Goal: Transaction & Acquisition: Register for event/course

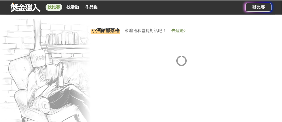
scroll to position [443, 0]
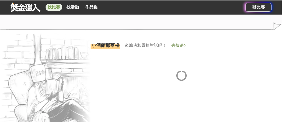
click at [53, 9] on link "找比賽" at bounding box center [54, 7] width 17 height 7
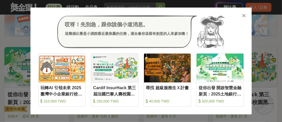
scroll to position [78, 0]
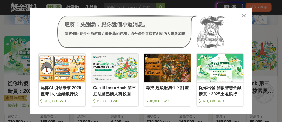
click at [245, 17] on icon at bounding box center [244, 15] width 4 height 5
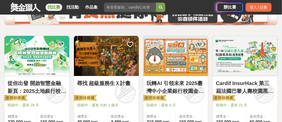
click at [38, 58] on img at bounding box center [36, 56] width 65 height 40
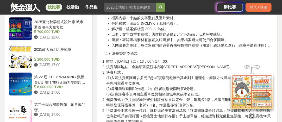
scroll to position [599, 0]
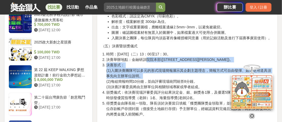
drag, startPoint x: 146, startPoint y: 63, endPoint x: 161, endPoint y: 83, distance: 25.0
click at [161, 83] on ol "時間：12月30日（二）13：00至17：30。 決賽舉辦地點：金融研訓院院本部(臺北市中正區羅斯福路三段62號)。 決賽形式： (1)入圍決賽團隊可以多元的…" at bounding box center [187, 87] width 172 height 71
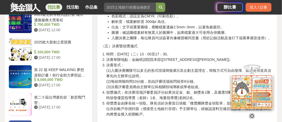
click at [157, 90] on li "決賽形式： (1)入圍決賽團隊可以多元的形式現場簡報展示其企劃主題理念，簡報方式可自由發揮、如需使用道具須事先向主辦單位說明。 (2)每組簡報時間10分鐘，並…" at bounding box center [190, 76] width 167 height 27
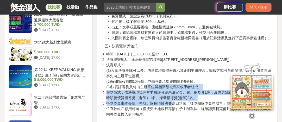
drag, startPoint x: 148, startPoint y: 89, endPoint x: 171, endPoint y: 107, distance: 29.1
click at [171, 107] on ol "時間：12月30日（二）13：00至17：30。 決賽舉辦地點：金融研訓院院本部(臺北市中正區羅斯福路三段62號)。 決賽形式： (1)入圍決賽團隊可以多元的…" at bounding box center [187, 87] width 172 height 71
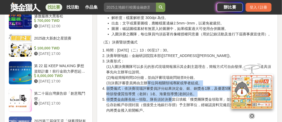
scroll to position [625, 0]
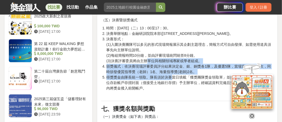
click at [157, 84] on li "得獎獎金由隊長統一領取。隊長須於決賽當日填載「獲獎團隊獎金領取單」並提供其個人之土地銀行數位存款帳戶存摺封面（僅接受土地銀行存摺）予主辦單位，經確認資料完備且…" at bounding box center [190, 86] width 167 height 22
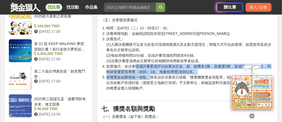
drag, startPoint x: 148, startPoint y: 90, endPoint x: 135, endPoint y: 71, distance: 23.3
click at [135, 71] on ol "時間：12月30日（二）13：00至17：30。 決賽舉辦地點：金融研訓院院本部(臺北市中正區羅斯福路三段62號)。 決賽形式： (1)入圍決賽團隊可以多元的…" at bounding box center [187, 61] width 172 height 71
click at [176, 75] on li "頒獎儀式：依決賽現場評審委員評分結果決定金、銀、銅獎各1隊，及優選5隊，當場宣布得獎名次，同時頒發優質指導獎（老師）1名、海量指導獎(老師)2名。" at bounding box center [190, 69] width 167 height 11
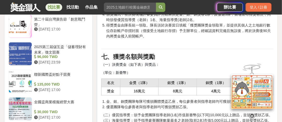
click at [163, 67] on p "（一）決賽獎金（如下表）與獎品：" at bounding box center [187, 64] width 172 height 5
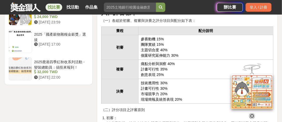
scroll to position [808, 0]
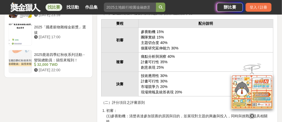
drag, startPoint x: 148, startPoint y: 39, endPoint x: 157, endPoint y: 55, distance: 19.3
click at [156, 53] on td "參賽動機 15% 團隊實績 15% 主題切合度 40% 個案研究延伸能力 30%" at bounding box center [205, 40] width 135 height 25
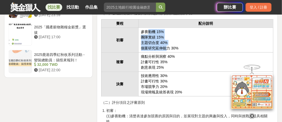
drag, startPoint x: 166, startPoint y: 50, endPoint x: 146, endPoint y: 38, distance: 24.0
click at [146, 39] on td "參賽動機 15% 團隊實績 15% 主題切合度 40% 個案研究延伸能力 30%" at bounding box center [205, 40] width 135 height 25
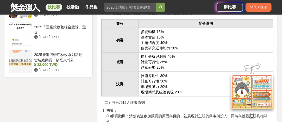
click at [146, 37] on td "參賽動機 15% 團隊實績 15% 主題切合度 40% 個案研究延伸能力 30%" at bounding box center [205, 40] width 135 height 25
click at [150, 72] on td "痛點分析與洞察 40% 計畫可行性 35% 創意表現 25%" at bounding box center [205, 62] width 135 height 19
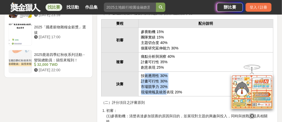
drag, startPoint x: 144, startPoint y: 79, endPoint x: 166, endPoint y: 94, distance: 26.3
click at [166, 94] on td "技術應用性 30% 計畫可行性 30% 市場競爭力 20% 現場簡報及統答表現 20%" at bounding box center [205, 84] width 135 height 25
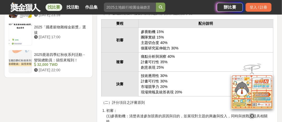
click at [176, 97] on td "技術應用性 30% 計畫可行性 30% 市場競爭力 20% 現場簡報及統答表現 20%" at bounding box center [205, 84] width 135 height 25
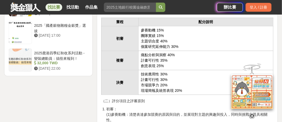
scroll to position [860, 0]
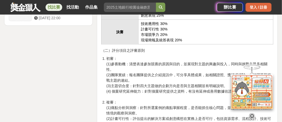
click at [263, 9] on div "登入 / 註冊" at bounding box center [259, 7] width 26 height 9
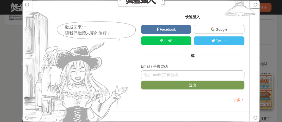
click at [186, 77] on input "text" at bounding box center [192, 75] width 103 height 9
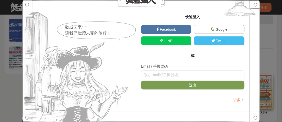
scroll to position [782, 0]
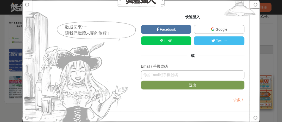
click at [182, 77] on input "text" at bounding box center [192, 75] width 103 height 9
paste input "erertty2007@gmail.com個人資料圖片 erertty2007@gmail.com"
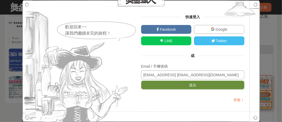
scroll to position [0, 5]
type input "erertty2007@gmail.com個人資料圖片 erertty2007@gmail.com"
click at [177, 83] on button "送出" at bounding box center [192, 85] width 103 height 9
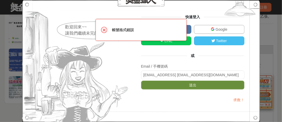
scroll to position [0, 0]
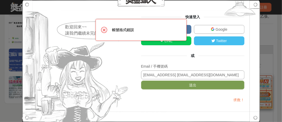
click at [179, 74] on input "erertty2007@gmail.com個人資料圖片 erertty2007@gmail.com" at bounding box center [192, 75] width 103 height 9
drag, startPoint x: 186, startPoint y: 76, endPoint x: 277, endPoint y: 75, distance: 91.2
click at [277, 75] on div "歡迎回來~~ 讓我們繼續未完的旅程！ 快速登入 Facebook Google LINE Twitter 或 Email / 手機號碼 erertty2007…" at bounding box center [141, 61] width 282 height 122
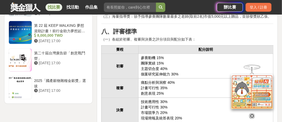
scroll to position [704, 0]
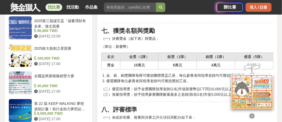
click at [255, 6] on div "登入 / 註冊" at bounding box center [259, 7] width 26 height 9
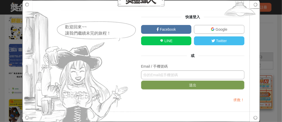
click at [201, 76] on input "text" at bounding box center [192, 75] width 103 height 9
click at [214, 78] on input "text" at bounding box center [192, 75] width 103 height 9
paste input "[EMAIL_ADDRESS][DOMAIN_NAME]"
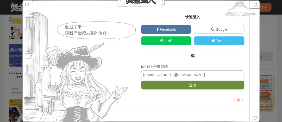
type input "[EMAIL_ADDRESS][DOMAIN_NAME]"
click at [208, 84] on button "送出" at bounding box center [192, 85] width 103 height 9
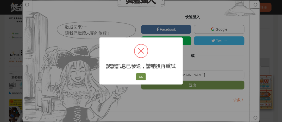
click at [142, 77] on button "OK" at bounding box center [140, 76] width 9 height 7
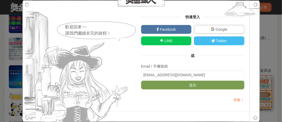
scroll to position [547, 0]
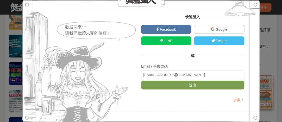
click at [256, 5] on img at bounding box center [240, 10] width 40 height 20
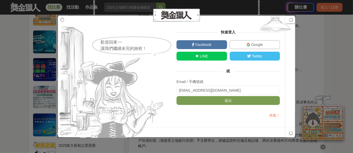
click at [282, 20] on img at bounding box center [275, 25] width 40 height 20
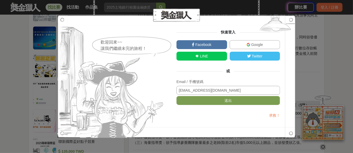
scroll to position [710, 0]
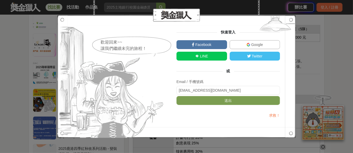
click at [282, 122] on div at bounding box center [176, 76] width 238 height 122
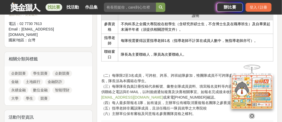
scroll to position [313, 0]
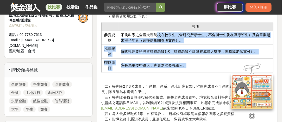
drag, startPoint x: 157, startPoint y: 34, endPoint x: 186, endPoint y: 63, distance: 41.6
click at [186, 63] on tbody "說明 參賽資格 不拘科系之全國大專院校在校學生（含研究所碩士生，不含博士生及在職專班生）及自畢業起未滿半年者（須提供相關證明文件）。 指導老師 每隊視需要得設…" at bounding box center [187, 48] width 172 height 50
click at [192, 65] on td "隊長為主要聯絡人，隊員為次要聯絡人。" at bounding box center [195, 66] width 155 height 14
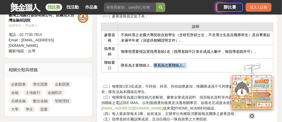
drag, startPoint x: 196, startPoint y: 65, endPoint x: 154, endPoint y: 69, distance: 41.6
click at [154, 69] on td "隊長為主要聯絡人，隊員為次要聯絡人。" at bounding box center [195, 66] width 155 height 14
click at [152, 67] on td "隊長為主要聯絡人，隊員為次要聯絡人。" at bounding box center [195, 66] width 155 height 14
click at [144, 64] on td "隊長為主要聯絡人，隊員為次要聯絡人。" at bounding box center [195, 66] width 155 height 14
drag, startPoint x: 135, startPoint y: 65, endPoint x: 173, endPoint y: 66, distance: 37.6
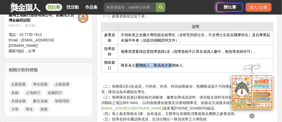
click at [173, 66] on td "隊長為主要聯絡人，隊員為次要聯絡人。" at bounding box center [195, 66] width 155 height 14
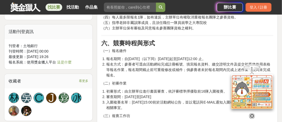
scroll to position [417, 0]
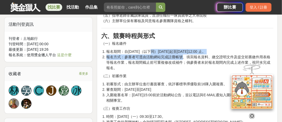
drag, startPoint x: 155, startPoint y: 48, endPoint x: 181, endPoint y: 57, distance: 28.0
click at [181, 57] on ol "報名期間：自[DATE]（以下同）[DATE]起至[DATE]12:00 止。 報名方式：參賽者可逕由活動網站完成註冊帳號、填寫報名資料、繳交證明文件及提交初…" at bounding box center [187, 60] width 172 height 22
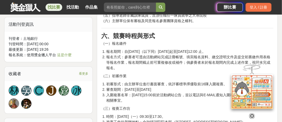
click at [177, 65] on li "報名方式：參賽者可逕由活動網站完成註冊帳號、填寫報名資料、繳交證明文件及提交初賽繳件用表格等報名作業，報名期間截止前可重複修改或補件；倘參賽者未於報名期間內完…" at bounding box center [190, 62] width 167 height 16
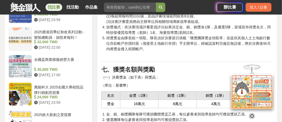
scroll to position [677, 0]
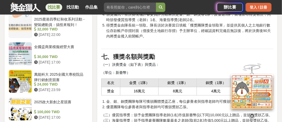
click at [258, 8] on div "登入 / 註冊" at bounding box center [259, 7] width 26 height 9
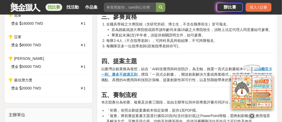
scroll to position [235, 0]
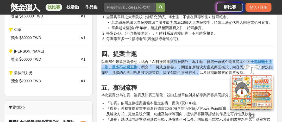
drag, startPoint x: 170, startPoint y: 59, endPoint x: 199, endPoint y: 72, distance: 32.5
click at [200, 75] on p "以臺灣企銀業務為發想，結合「AI科技應用與科技防詐」為主軸，挑選一頁式企劃書範本中的 子題標籤至少一則、最多不超過五則 ，撰寫「一頁式企劃書」，闡述創新解決方…" at bounding box center [187, 67] width 172 height 16
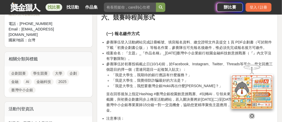
scroll to position [365, 0]
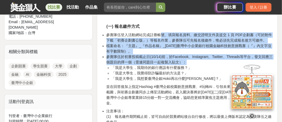
drag, startPoint x: 160, startPoint y: 31, endPoint x: 188, endPoint y: 64, distance: 42.8
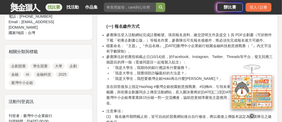
click at [186, 74] on li "「我是大學生，我覺得防詐騙最好的方法是？」" at bounding box center [193, 73] width 162 height 5
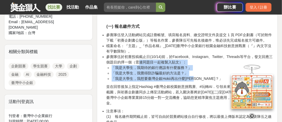
drag, startPoint x: 144, startPoint y: 64, endPoint x: 205, endPoint y: 81, distance: 62.7
click at [205, 81] on li "參賽隊伍於初賽投稿截止日(10/14)前，於Facebook、Instagram、Twitter、Threads等平台，發文回應三個題目的擇一個（需連同題目一…" at bounding box center [190, 67] width 167 height 27
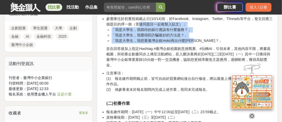
scroll to position [417, 0]
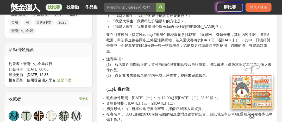
click at [160, 34] on p "並在回答後加上指定Hashtag #臺灣企銀校園創意挑戰賽、#玩轉AI．引領未來，其他內容不限，將畫面截圖，與初賽企劃書同步上傳至活動網站，若入圍決賽將於11…" at bounding box center [190, 43] width 167 height 22
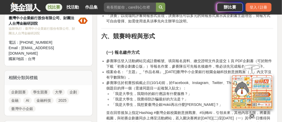
scroll to position [365, 0]
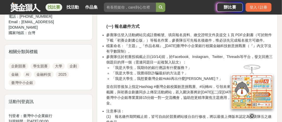
drag, startPoint x: 170, startPoint y: 35, endPoint x: 207, endPoint y: 103, distance: 77.9
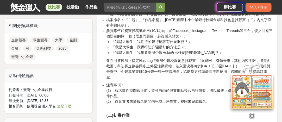
click at [189, 67] on p "並在回答後加上指定Hashtag #臺灣企銀校園創意挑戰賽、#玩轉AI．引領未來，其他內容不限，將畫面截圖，與初賽企劃書同步上傳至活動網站，若入圍決賽將於11…" at bounding box center [190, 69] width 167 height 22
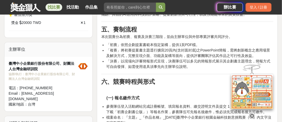
scroll to position [261, 0]
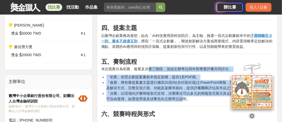
drag, startPoint x: 149, startPoint y: 70, endPoint x: 181, endPoint y: 101, distance: 45.0
click at [159, 92] on li "「決賽」以現場向評審簡報形式呈現，決賽隊伍可以多元的簡報形式展示其企劃書主題理念，簡報方式可自由發揮、如需使用道具須事先向主辦單位說明。" at bounding box center [190, 96] width 167 height 11
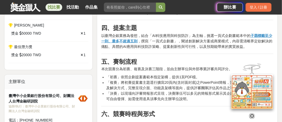
click at [158, 87] on li "「複賽」將初賽提案書主題逕行擴寫20頁內(含封面封底)之PowerPoint簡報，需將創新概念之應用場景及解決方式，完整呈現介面、功能及架構等面向，提供評審團…" at bounding box center [190, 85] width 167 height 11
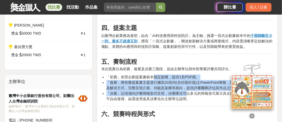
drag, startPoint x: 159, startPoint y: 77, endPoint x: 186, endPoint y: 95, distance: 32.7
click at [186, 95] on ul "「初賽」依照企劃提案書範本指定架構，提供1頁PDF檔。 「複賽」將初賽提案書主題逕行擴寫20頁內(含封面封底)之PowerPoint簡報，需將創新概念之應用場…" at bounding box center [187, 88] width 172 height 27
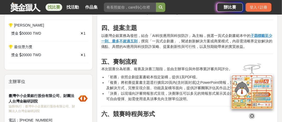
click at [187, 99] on li "「決賽」以現場向評審簡報形式呈現，決賽隊伍可以多元的簡報形式展示其企劃書主題理念，簡報方式可自由發揮、如需使用道具須事先向主辦單位說明。" at bounding box center [190, 96] width 167 height 11
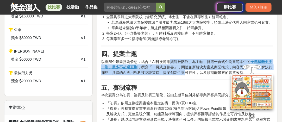
drag, startPoint x: 171, startPoint y: 64, endPoint x: 186, endPoint y: 72, distance: 16.8
click at [186, 72] on p "以臺灣企銀業務為發想，結合「AI科技應用與科技防詐」為主軸，挑選一頁式企劃書範本中的 子題標籤至少一則、最多不超過五則 ，撰寫「一頁式企劃書」，闡述創新解決方…" at bounding box center [187, 67] width 172 height 16
click at [185, 75] on p "以臺灣企銀業務為發想，結合「AI科技應用與科技防詐」為主軸，挑選一頁式企劃書範本中的 子題標籤至少一則、最多不超過五則 ，撰寫「一頁式企劃書」，闡述創新解決方…" at bounding box center [187, 67] width 172 height 16
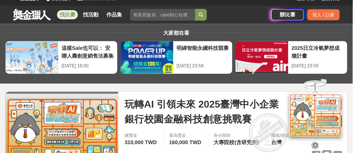
scroll to position [0, 0]
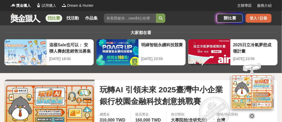
click at [260, 20] on div "登入 / 註冊" at bounding box center [259, 18] width 26 height 9
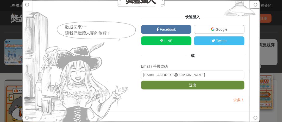
type input "erertty2007@gmail.com"
click at [183, 85] on button "送出" at bounding box center [192, 85] width 103 height 9
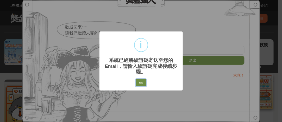
click at [142, 84] on button "Yes" at bounding box center [141, 82] width 10 height 7
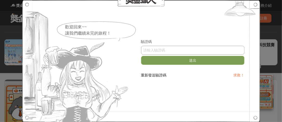
click at [165, 50] on input "text" at bounding box center [192, 50] width 103 height 9
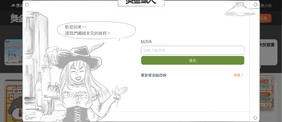
paste input "QUJSQmtRK24"
type input "QUJSQmtRK24"
click at [168, 59] on button "送出" at bounding box center [192, 60] width 103 height 9
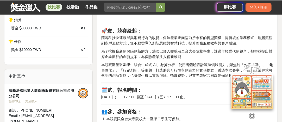
scroll to position [282, 0]
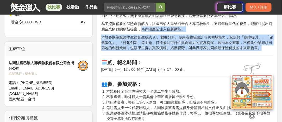
drag, startPoint x: 141, startPoint y: 30, endPoint x: 263, endPoint y: 48, distance: 122.9
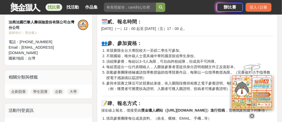
scroll to position [334, 0]
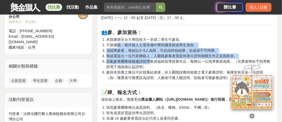
drag, startPoint x: 117, startPoint y: 42, endPoint x: 149, endPoint y: 63, distance: 37.9
click at [149, 63] on ol "本競賽限全台大專院校大一至碩二學生可參加。 不限國籍，唯外籍人士需具備中華民國居留或學生身份。 須組隊參賽，每組以3~5人為限，可自由跨校組隊，但成員不可跨隊…" at bounding box center [187, 59] width 172 height 44
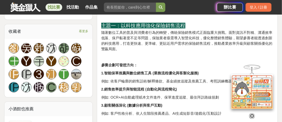
scroll to position [464, 0]
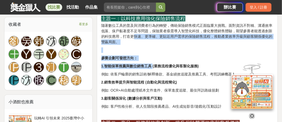
drag, startPoint x: 135, startPoint y: 44, endPoint x: 153, endPoint y: 70, distance: 32.2
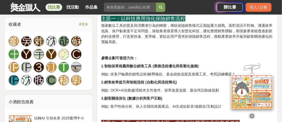
click at [154, 77] on p "例如: 依客戶輪廓的銷售話術/解釋條款、基金績效追蹤及推薦工具、考照訓練機器人" at bounding box center [187, 74] width 172 height 5
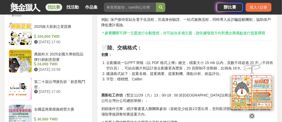
scroll to position [803, 0]
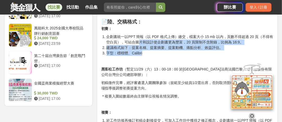
drag, startPoint x: 137, startPoint y: 50, endPoint x: 144, endPoint y: 60, distance: 12.3
click at [144, 56] on ol "企劃書統一以PPT 簡報（以 PDF 格式上傳）繳交，檔案大小 15 mb 以內，頁數不得超過 20 頁（不得有空白頁），可結合圖片和設計使企劃書更為豐富，2…" at bounding box center [187, 45] width 172 height 22
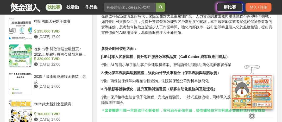
scroll to position [725, 0]
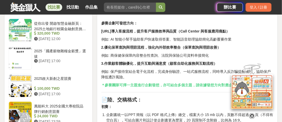
click at [183, 42] on p "例如: AI 智能小幫手協助客戶快速取得答案、智能語音助理協助簡化高齡覆審作業" at bounding box center [187, 39] width 172 height 5
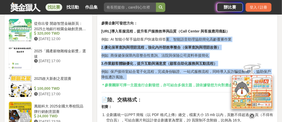
drag, startPoint x: 167, startPoint y: 41, endPoint x: 191, endPoint y: 70, distance: 37.6
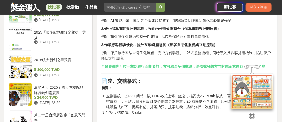
scroll to position [751, 0]
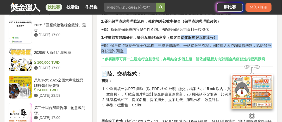
drag, startPoint x: 181, startPoint y: 40, endPoint x: 188, endPoint y: 54, distance: 15.4
click at [174, 54] on p "例如: 保戶接待室結合電子化流程，完成身份驗證、一站式服務流程，同時導入反詐騙提醒機制，協助保戶降低遭詐風險。" at bounding box center [187, 48] width 172 height 11
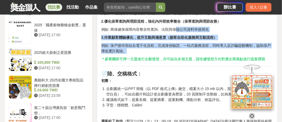
drag, startPoint x: 174, startPoint y: 57, endPoint x: 175, endPoint y: 38, distance: 19.0
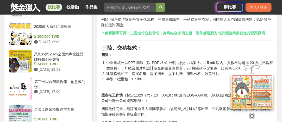
click at [171, 51] on h3 "📄陸、交稿格式：" at bounding box center [187, 48] width 172 height 6
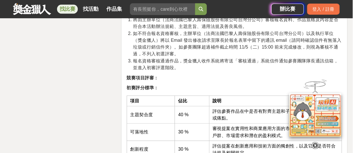
scroll to position [1063, 0]
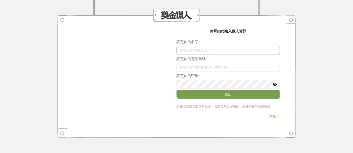
click at [231, 52] on input "text" at bounding box center [227, 50] width 103 height 9
type input "[PERSON_NAME]"
click at [228, 65] on input "QUJSQmtRK24" at bounding box center [227, 67] width 103 height 9
type input "0912347407"
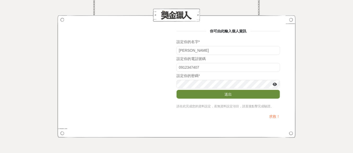
click at [238, 93] on button "送出" at bounding box center [227, 94] width 103 height 9
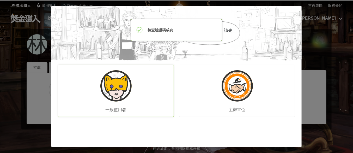
click at [140, 92] on div "一般使用者" at bounding box center [116, 91] width 116 height 52
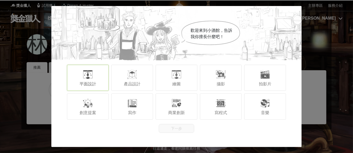
click at [97, 78] on div "平面設計" at bounding box center [88, 78] width 42 height 26
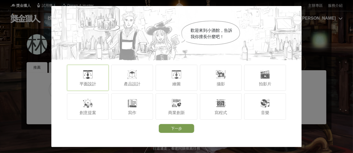
click at [90, 83] on span "平面設計" at bounding box center [87, 84] width 17 height 4
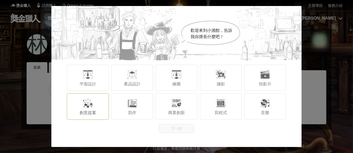
click at [92, 111] on span "創意提案" at bounding box center [87, 112] width 17 height 4
click at [100, 81] on div "平面設計" at bounding box center [88, 78] width 42 height 26
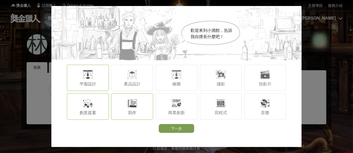
click at [140, 111] on div "寫作" at bounding box center [132, 106] width 42 height 26
click at [178, 112] on span "商業創新" at bounding box center [176, 112] width 17 height 4
click at [264, 79] on div at bounding box center [265, 74] width 10 height 10
click at [223, 82] on span "攝影" at bounding box center [221, 84] width 8 height 4
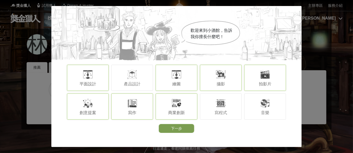
click at [172, 86] on span "繪圖" at bounding box center [176, 84] width 8 height 4
click at [221, 110] on span "寫程式" at bounding box center [220, 112] width 13 height 4
click at [182, 130] on button "下一步" at bounding box center [176, 128] width 35 height 9
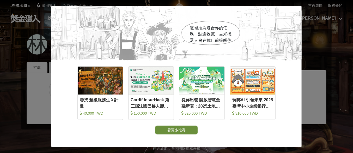
click at [181, 129] on button "看更多比賽" at bounding box center [176, 129] width 43 height 9
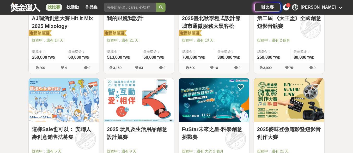
scroll to position [293, 0]
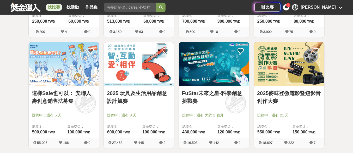
drag, startPoint x: 37, startPoint y: 74, endPoint x: 7, endPoint y: 89, distance: 33.3
click at [5, 89] on div "全部 設計 影像 寫作 商業 音樂 運動 其他 國際 所有分類 進階篩選 563 個比賽 綜合 熱門 獎金 截止 最新 尚未截止 台灣 重置條件 從你出發 開…" at bounding box center [176, 145] width 353 height 827
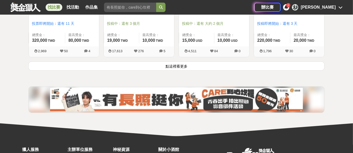
scroll to position [651, 0]
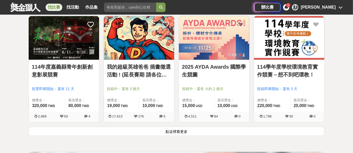
click at [134, 129] on button "點這裡看更多" at bounding box center [176, 130] width 296 height 9
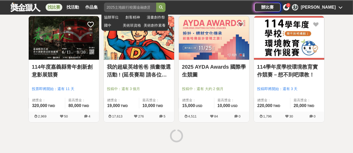
click at [115, 8] on input "search" at bounding box center [130, 7] width 52 height 9
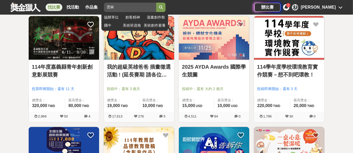
type input "雲林"
click at [156, 3] on button "submit" at bounding box center [160, 7] width 9 height 9
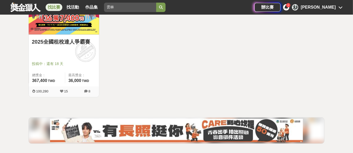
scroll to position [300, 0]
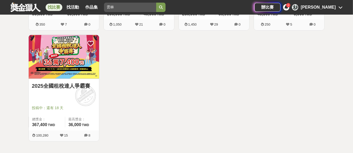
click at [65, 86] on link "2025全國租稅達人爭霸賽" at bounding box center [64, 86] width 64 height 8
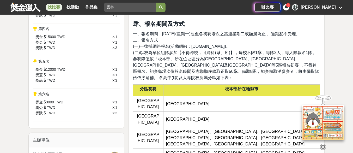
scroll to position [293, 0]
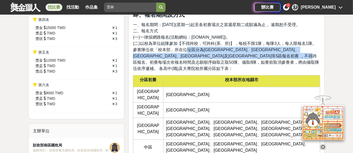
drag, startPoint x: 182, startPoint y: 40, endPoint x: 231, endPoint y: 54, distance: 51.3
click at [231, 54] on p "一、報名期間：114年9月8日(星期一)起至各初賽場次之當週星期二或額滿為止， 逾期恕不受理。 二、報名方式 (一)一律採網路報名(活動網站：www.2025…" at bounding box center [226, 47] width 187 height 50
click at [214, 53] on span "(二)以校為單位組隊參加【不得跨校，可跨科(系、所)】，每校不限1隊，每隊3人，每人限報名1隊。參賽隊伍依「校本部」所在位址區分為臺北區、高雄區、北區、中區及…" at bounding box center [226, 55] width 186 height 29
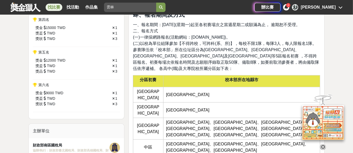
click at [188, 48] on span "(二)以校為單位組隊參加【不得跨校，可跨科(系、所)】，每校不限1隊，每隊3人，每人限報名1隊。參賽隊伍依「校本部」所在位址區分為臺北區、高雄區、北區、中區及…" at bounding box center [226, 55] width 186 height 29
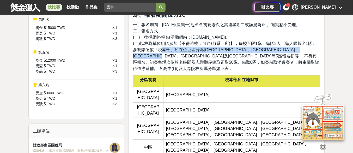
drag, startPoint x: 158, startPoint y: 39, endPoint x: 205, endPoint y: 47, distance: 47.2
click at [205, 47] on span "(二)以校為單位組隊參加【不得跨校，可跨科(系、所)】，每校不限1隊，每隊3人，每人限報名1隊。參賽隊伍依「校本部」所在位址區分為臺北區、高雄區、北區、中區及…" at bounding box center [226, 55] width 186 height 29
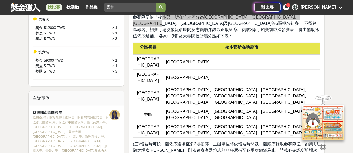
scroll to position [358, 0]
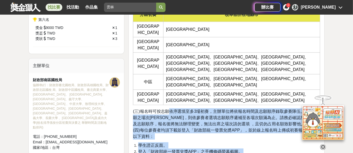
drag, startPoint x: 168, startPoint y: 63, endPoint x: 248, endPoint y: 111, distance: 92.7
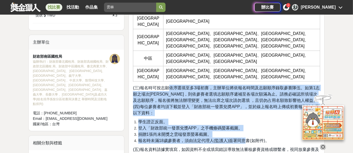
scroll to position [391, 0]
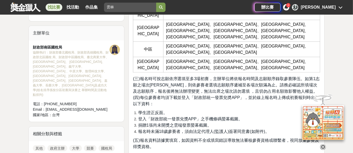
click at [221, 137] on p "(五)報名資料請據實填寫，如因資料不全或填寫錯誤導致無法審核參賽資格或聯繫者，視同放棄參賽及得獎資格。" at bounding box center [226, 143] width 187 height 13
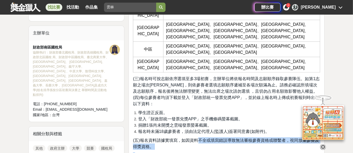
drag, startPoint x: 200, startPoint y: 87, endPoint x: 236, endPoint y: 108, distance: 42.1
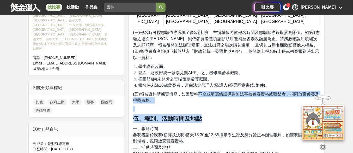
scroll to position [456, 0]
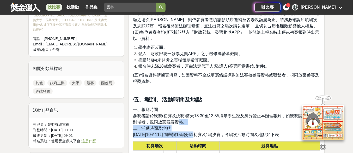
drag, startPoint x: 178, startPoint y: 70, endPoint x: 201, endPoint y: 86, distance: 27.7
click at [201, 106] on p "一、報到時間 參賽者請於競賽(初賽及決賽)當天13:30至13:55攜帶學生證及身分證正本辦理報到，如競賽開始時仍未到場者，視同放棄競賽資格。 二、活動時間及…" at bounding box center [226, 121] width 187 height 31
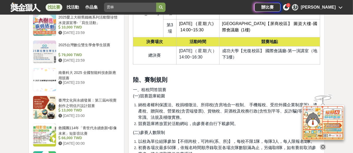
scroll to position [847, 0]
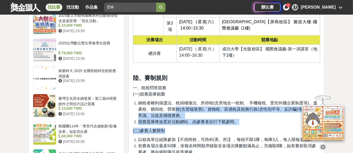
drag, startPoint x: 176, startPoint y: 51, endPoint x: 205, endPoint y: 73, distance: 36.4
click at [205, 73] on div "壹、活動目的 透過舉辦「全國租稅達人爭霸賽」租稅問答競賽，讓全國高中(職)以上學生於競賽過程中汲取租稅知識，建立正確納稅觀念及瞭解統一發票相關規定，另透過雲端…" at bounding box center [226, 133] width 187 height 1600
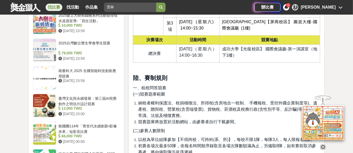
click at [205, 137] on span "以校為單位組隊參加【不得跨校，可跨科(系、所)】，每校不限1隊，每隊3人，每人限報名1隊。" at bounding box center [226, 139] width 176 height 4
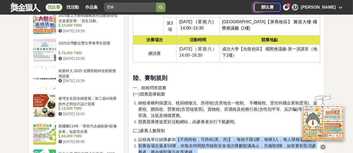
drag, startPoint x: 180, startPoint y: 77, endPoint x: 211, endPoint y: 113, distance: 47.3
click at [211, 108] on div "壹、活動目的 透過舉辦「全國租稅達人爭霸賽」租稅問答競賽，讓全國高中(職)以上學生於競賽過程中汲取租稅知識，建立正確納稅觀念及瞭解統一發票相關規定，另透過雲端…" at bounding box center [226, 133] width 187 height 1600
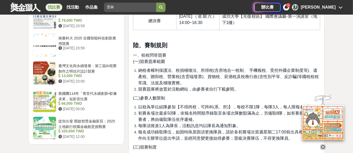
click at [178, 91] on div "壹、活動目的 透過舉辦「全國租稅達人爭霸賽」租稅問答競賽，讓全國高中(職)以上學生於競賽過程中汲取租稅知識，建立正確納稅觀念及瞭解統一發票相關規定，另透過雲端…" at bounding box center [226, 100] width 187 height 1600
drag, startPoint x: 168, startPoint y: 98, endPoint x: 212, endPoint y: 124, distance: 50.9
click at [212, 124] on div "壹、活動目的 透過舉辦「全國租稅達人爭霸賽」租稅問答競賽，讓全國高中(職)以上學生於競賽過程中汲取租稅知識，建立正確納稅觀念及瞭解統一發票相關規定，另透過雲端…" at bounding box center [226, 100] width 187 height 1600
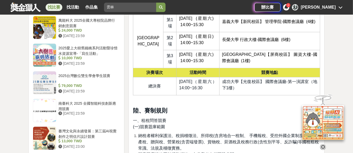
scroll to position [847, 0]
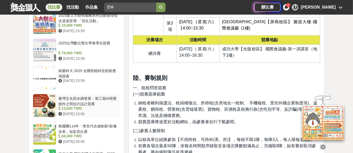
click at [87, 96] on div "臺灣文化與永續發展：第三屆AI視覺創作之明信片設計競賽" at bounding box center [87, 101] width 59 height 10
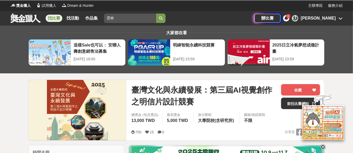
scroll to position [0, 0]
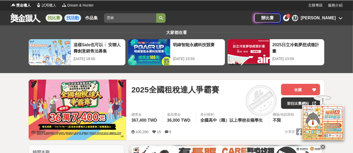
click at [77, 19] on link "找活動" at bounding box center [72, 17] width 17 height 7
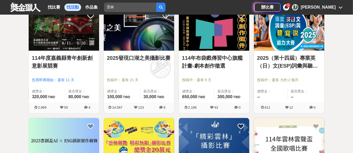
scroll to position [98, 0]
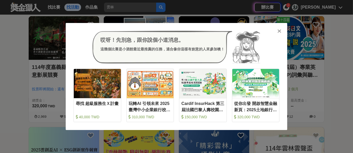
click at [283, 32] on div "哎呀！先別急，跟你說個小道消息。 這幾個比賽是小酒館最近最推薦的任務，適合像你這樣有創意的人來參加噢！ 收藏 尋找 超級服務生Ｘ計畫 40,000 TWD 收…" at bounding box center [176, 76] width 221 height 107
click at [279, 27] on div "哎呀！先別急，跟你說個小道消息。 這幾個比賽是小酒館最近最推薦的任務，適合像你這樣有創意的人來參加噢！ 收藏 尋找 超級服務生Ｘ計畫 40,000 TWD 收…" at bounding box center [176, 76] width 221 height 107
click at [278, 30] on icon at bounding box center [279, 30] width 4 height 5
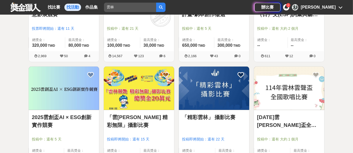
scroll to position [163, 0]
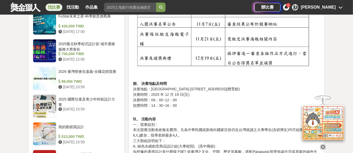
scroll to position [554, 0]
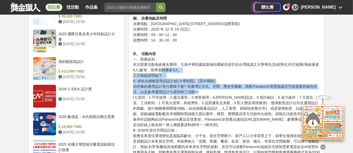
drag, startPoint x: 163, startPoint y: 68, endPoint x: 195, endPoint y: 99, distance: 44.8
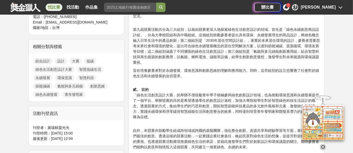
scroll to position [261, 0]
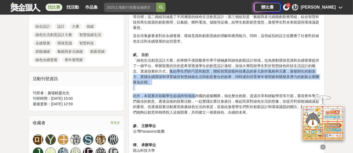
drag, startPoint x: 169, startPoint y: 73, endPoint x: 195, endPoint y: 93, distance: 33.3
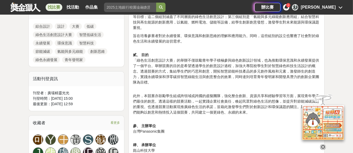
click at [197, 107] on p "此外，本競賽亦鼓勵學生組成跨領域或跨國的虛擬團隊，強化整合創新、資源共享和經驗學習等方面，展現青年學子們最佳的創意。透過這樣的競賽活動，一起實踐企業社會責任，…" at bounding box center [226, 104] width 187 height 22
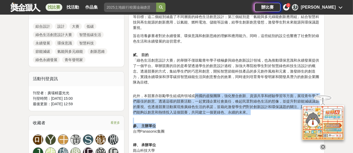
drag, startPoint x: 195, startPoint y: 94, endPoint x: 282, endPoint y: 126, distance: 93.6
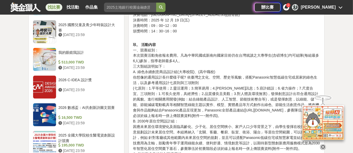
scroll to position [586, 0]
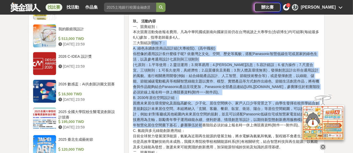
drag, startPoint x: 150, startPoint y: 42, endPoint x: 204, endPoint y: 124, distance: 98.0
click at [204, 124] on p "玖、 活動內容 一、競賽組別： 本次競賽活動免收報名費用。凡為中華民國或新南向國家目前仍在台灣就讀之大專學生(含碩博生)均可組隊(每組最多6人)參加，指導老師…" at bounding box center [226, 139] width 187 height 252
click at [188, 94] on p "玖、 活動內容 一、競賽組別： 本次競賽活動免收報名費用。凡為中華民國或新南向國家目前仍在台灣就讀之大專學生(含碩博生)均可組隊(每組最多6人)參加，指導老師…" at bounding box center [226, 139] width 187 height 252
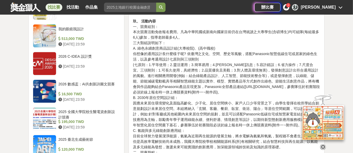
click at [182, 67] on p "玖、 活動內容 一、競賽組別： 本次競賽活動免收報名費用。凡為中華民國或新南向國家目前仍在台灣就讀之大專學生(含碩博生)均可組隊(每組最多6人)參加，指導老師…" at bounding box center [226, 139] width 187 height 252
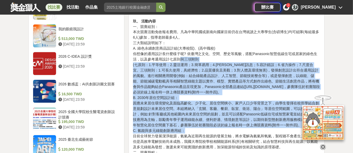
drag, startPoint x: 182, startPoint y: 64, endPoint x: 220, endPoint y: 127, distance: 74.0
click at [220, 127] on p "玖、 活動內容 一、競賽組別： 本次競賽活動免收報名費用。凡為中華民國或新南向國家目前仍在台灣就讀之大專學生(含碩博生)均可組隊(每組最多6人)參加，指導老師…" at bounding box center [226, 139] width 187 height 252
click at [212, 132] on p "玖、 活動內容 一、競賽組別： 本次競賽活動免收報名費用。凡為中華民國或新南向國家目前仍在台灣就讀之大專學生(含碩博生)均可組隊(每組最多6人)參加，指導老師…" at bounding box center [226, 139] width 187 height 252
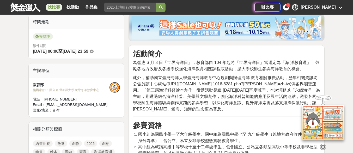
scroll to position [195, 0]
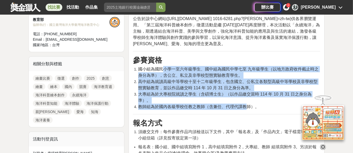
drag, startPoint x: 163, startPoint y: 69, endPoint x: 247, endPoint y: 101, distance: 90.4
click at [247, 101] on ol "國小組為國民小學一至六年級學生、國中組為國民中學七至 九年級學生（以地方政府收件截止時之身分為準），含公立、私立及非學校型態實驗教育學生。 高中組為就讀高級中…" at bounding box center [226, 88] width 187 height 44
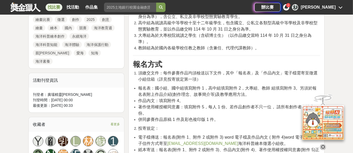
scroll to position [261, 0]
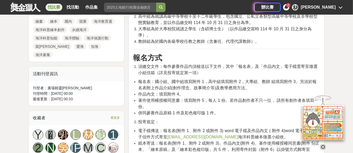
drag, startPoint x: 184, startPoint y: 76, endPoint x: 215, endPoint y: 100, distance: 38.6
click at [215, 100] on ul "報名表：國小組、國中組填寫附件 1，高中組填寫附件 2，大專組、教師 組填寫附件 3。另須於報名表附上作品介紹(創作理念、故事簡介等)及教學應用方法。 作品內…" at bounding box center [226, 97] width 187 height 38
click at [212, 110] on span "併同參賽作品原稿 1 件及彩色複印版 1 件。" at bounding box center [178, 112] width 80 height 4
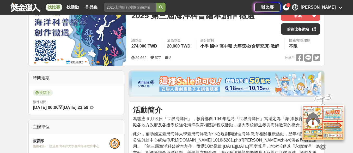
scroll to position [65, 0]
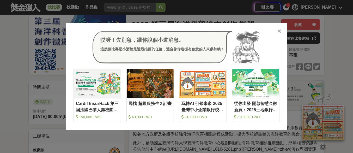
click at [280, 31] on icon at bounding box center [279, 30] width 4 height 5
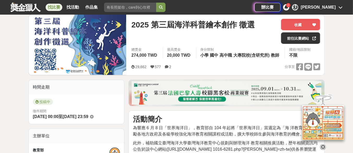
scroll to position [195, 0]
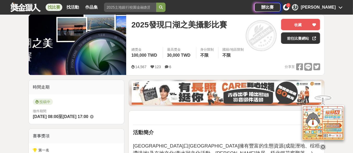
scroll to position [195, 0]
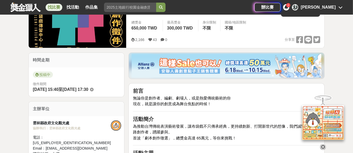
scroll to position [33, 0]
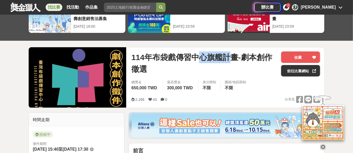
drag, startPoint x: 200, startPoint y: 57, endPoint x: 230, endPoint y: 57, distance: 30.0
click at [230, 57] on span "114年布袋戲傳習中心旗艦計畫-劇本創作徵選" at bounding box center [203, 62] width 145 height 23
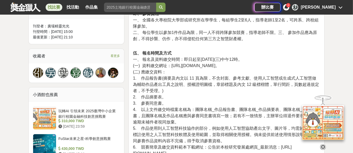
scroll to position [326, 0]
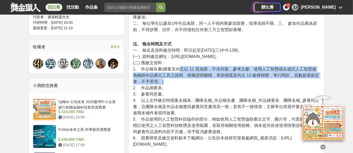
drag, startPoint x: 181, startPoint y: 70, endPoint x: 202, endPoint y: 84, distance: 25.7
click at [202, 84] on p "伍、 報名時間及方式 一、 報名及資料繳交時間：即日起至[DATE](三)中午12時。 (一) 資料繳交網址：[URL][DOMAIN_NAME]。 (二) …" at bounding box center [226, 97] width 187 height 112
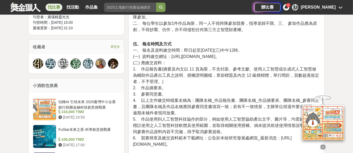
click at [200, 91] on p "伍、 報名時間及方式 一、 報名及資料繳交時間：即日起至[DATE](三)中午12時。 (一) 資料繳交網址：[URL][DOMAIN_NAME]。 (二) …" at bounding box center [226, 97] width 187 height 112
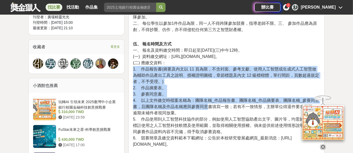
drag, startPoint x: 184, startPoint y: 82, endPoint x: 209, endPoint y: 104, distance: 33.2
click at [208, 105] on p "伍、 報名時間及方式 一、 報名及資料繳交時間：即日起至[DATE](三)中午12時。 (一) 資料繳交網址：[URL][DOMAIN_NAME]。 (二) …" at bounding box center [226, 97] width 187 height 112
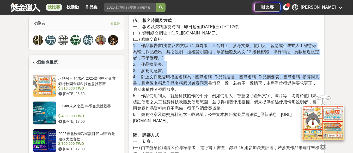
scroll to position [358, 0]
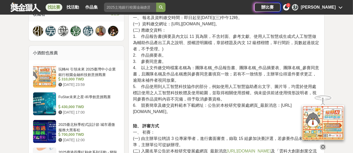
click at [211, 96] on span "5. 作品使用到人工智慧科技協作的部分，例如使用人工智慧協助產出文字、圖片等，均需於使用處標註使用之人工智慧科技軟體及使用範圍，並取得相關使用授權。倘未提供前…" at bounding box center [224, 92] width 183 height 17
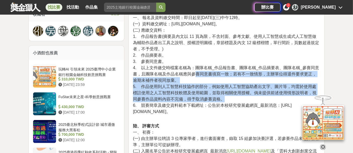
drag, startPoint x: 198, startPoint y: 72, endPoint x: 233, endPoint y: 101, distance: 45.7
click at [233, 101] on p "伍、 報名時間及方式 一、 報名及資料繳交時間：即日起至[DATE](三)中午12時。 (一) 資料繳交網址：[URL][DOMAIN_NAME]。 (二) …" at bounding box center [226, 64] width 187 height 112
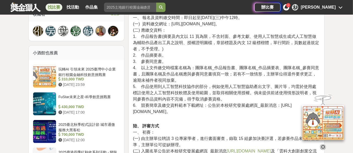
click at [235, 107] on span "6. 競賽簡章及繳交資料範本下載網址：公告於本校研究發展處網頁_最新消息：[URL][DOMAIN_NAME]。" at bounding box center [212, 108] width 159 height 11
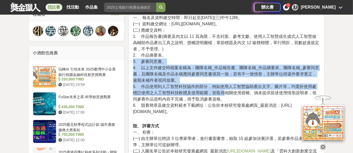
drag, startPoint x: 204, startPoint y: 60, endPoint x: 222, endPoint y: 89, distance: 34.2
click at [222, 89] on p "伍、 報名時間及方式 一、 報名及資料繳交時間：即日起至[DATE](三)中午12時。 (一) 資料繳交網址：[URL][DOMAIN_NAME]。 (二) …" at bounding box center [226, 64] width 187 height 112
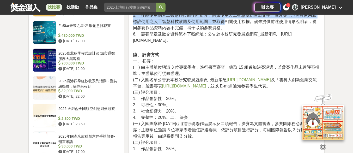
scroll to position [456, 0]
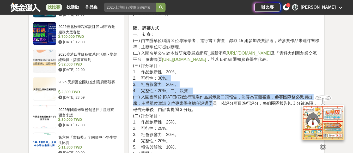
drag, startPoint x: 159, startPoint y: 78, endPoint x: 189, endPoint y: 103, distance: 38.8
click at [189, 103] on p "陸、 評審方式 一、 初賽： (一) 由主辦單位聘請 3 位專家學者，進行書面審查，錄取 15 組參加決賽評選，若參賽作品未達評審標準，主辦單位可從缺辦理。 …" at bounding box center [226, 90] width 187 height 131
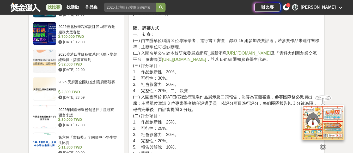
click at [189, 109] on span "(一) 入圍團隊於 [DATE](四)進行現場作品展示及口頭報告，決賽為實體審查，參賽團隊務必派員出席；主辦單位邀請 3 位專家學者擔任評選委員，依評分項目進…" at bounding box center [225, 103] width 184 height 17
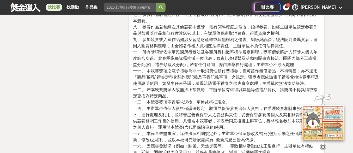
scroll to position [1042, 0]
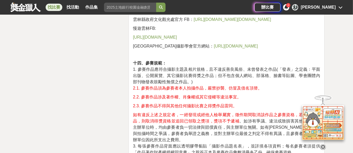
scroll to position [814, 0]
